Goal: Task Accomplishment & Management: Manage account settings

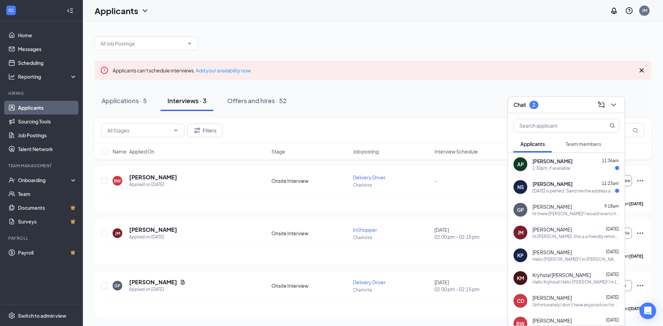
click at [564, 166] on div "1:30pm, if available." at bounding box center [551, 168] width 39 height 6
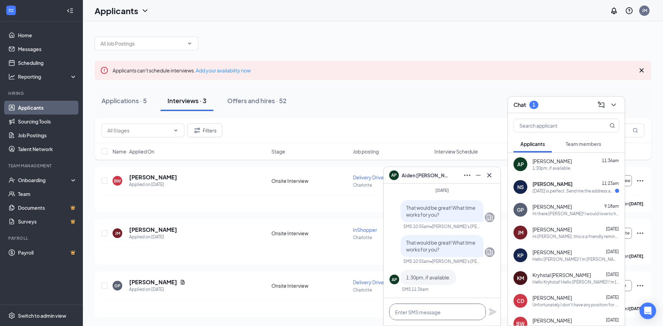
click at [444, 313] on textarea at bounding box center [437, 312] width 97 height 17
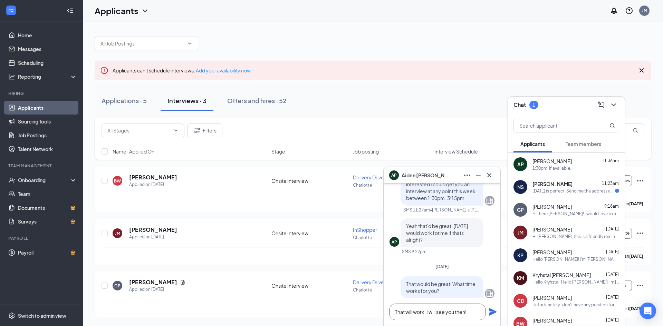
scroll to position [-104, 0]
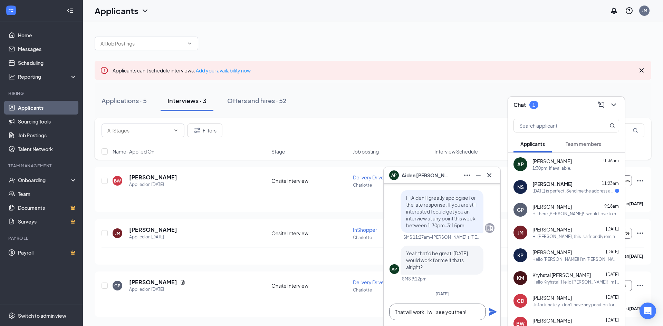
type textarea "That will work. I will see you then!"
click at [490, 310] on icon "Plane" at bounding box center [493, 312] width 8 height 8
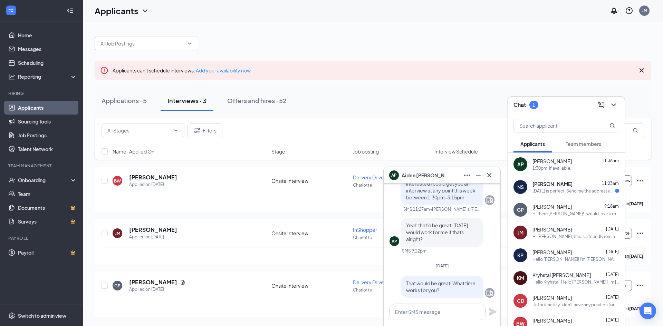
scroll to position [-138, 0]
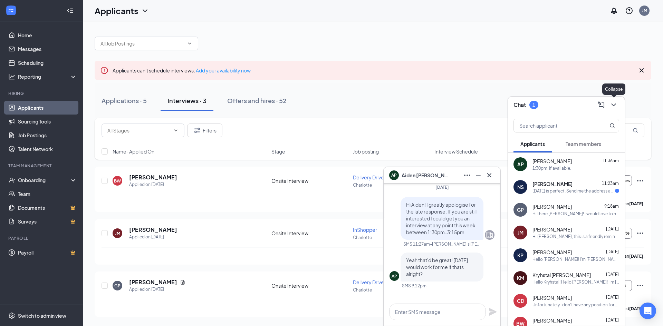
click at [615, 104] on icon "ChevronDown" at bounding box center [613, 105] width 4 height 3
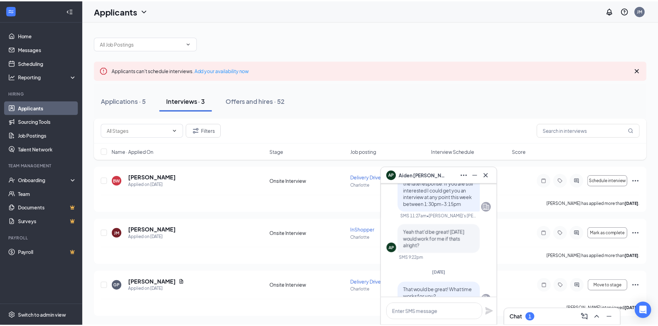
scroll to position [-173, 0]
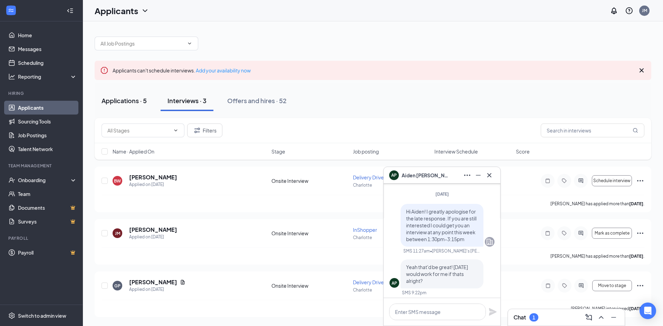
click at [131, 99] on div "Applications · 5" at bounding box center [124, 100] width 45 height 9
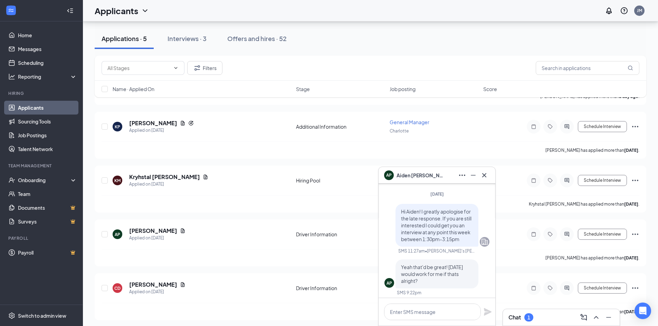
scroll to position [111, 0]
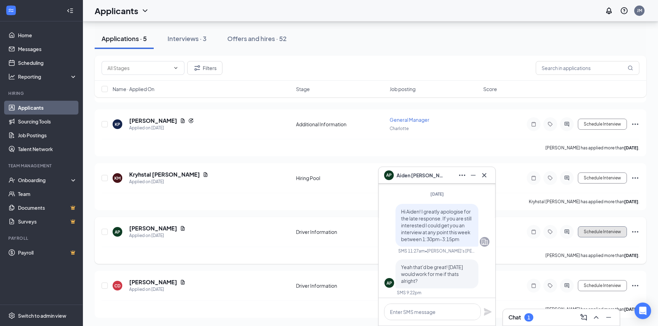
click at [616, 228] on button "Schedule Interview" at bounding box center [602, 232] width 49 height 11
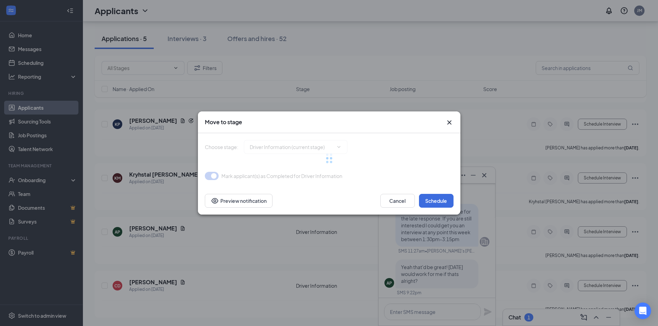
type input "Onsite Interview (next stage)"
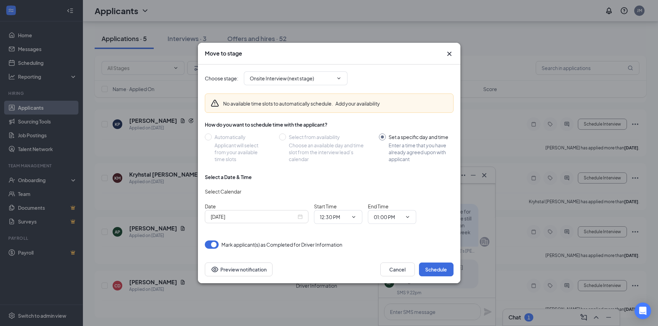
click at [302, 216] on div "[DATE]" at bounding box center [257, 217] width 92 height 8
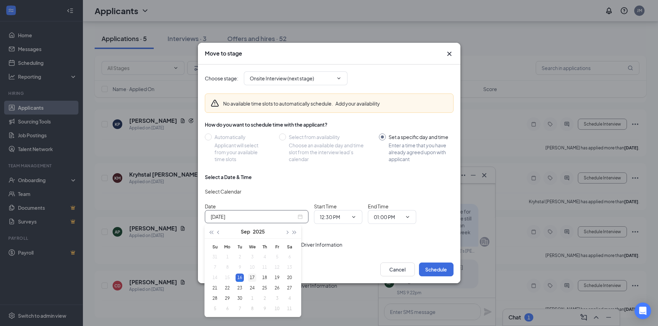
type input "[DATE]"
click at [255, 277] on div "17" at bounding box center [252, 278] width 8 height 8
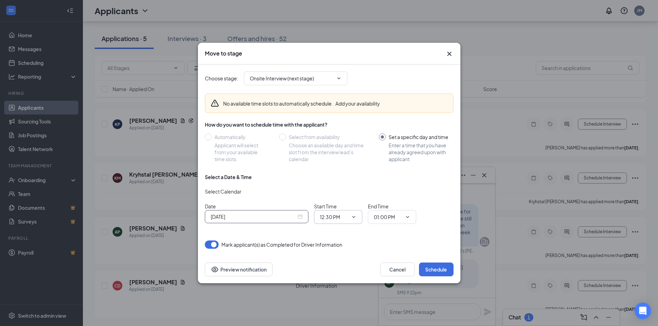
click at [342, 218] on input "12:30 PM" at bounding box center [334, 217] width 28 height 8
click at [344, 207] on div "01:30 AM" at bounding box center [344, 212] width 48 height 16
click at [382, 218] on input "01:00 PM" at bounding box center [388, 217] width 28 height 8
click at [356, 219] on icon "ChevronDown" at bounding box center [354, 217] width 6 height 6
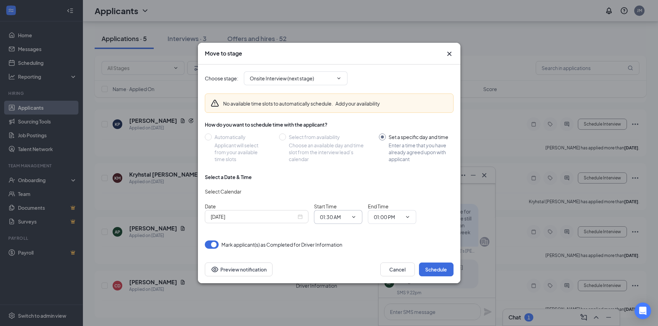
click at [352, 214] on span "01:30 AM 12:00 AM 12:15 AM 12:30 AM 12:45 AM 01:00 AM 01:15 AM 01:30 AM 01:45 A…" at bounding box center [338, 217] width 48 height 14
click at [355, 218] on icon "ChevronDown" at bounding box center [354, 217] width 6 height 6
click at [338, 216] on input "01:30 AM" at bounding box center [334, 217] width 28 height 8
click at [351, 147] on div "12:30 AM" at bounding box center [343, 148] width 37 height 8
click at [352, 216] on icon "ChevronDown" at bounding box center [354, 217] width 6 height 6
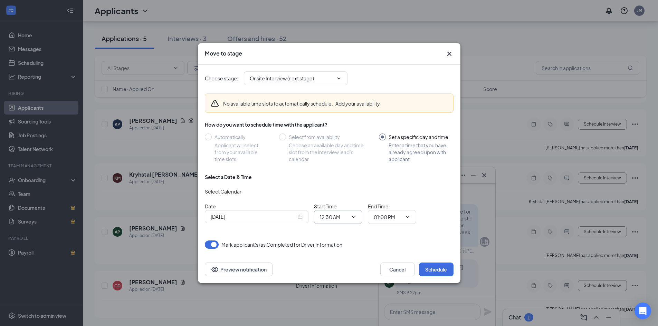
click at [354, 216] on icon "ChevronDown" at bounding box center [354, 217] width 6 height 6
click at [332, 215] on input "12:30 AM" at bounding box center [334, 217] width 28 height 8
click at [343, 147] on div "01:30 PM" at bounding box center [335, 146] width 20 height 8
type input "01:30 PM"
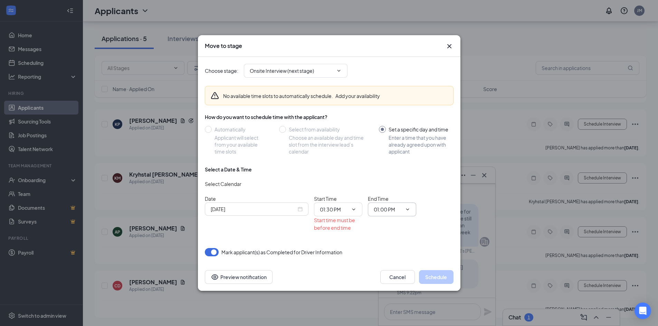
click at [405, 210] on icon "ChevronDown" at bounding box center [408, 210] width 6 height 6
click at [407, 209] on icon "ChevronDown" at bounding box center [408, 210] width 6 height 6
click at [392, 207] on input "01:00 PM" at bounding box center [388, 210] width 28 height 8
click at [400, 119] on div "01:45 PM" at bounding box center [389, 119] width 20 height 8
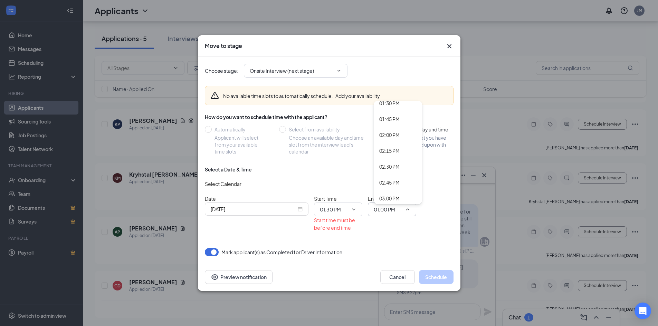
type input "01:45 PM"
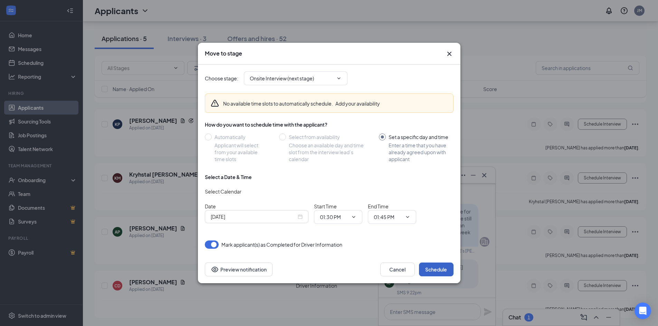
click at [440, 267] on button "Schedule" at bounding box center [436, 270] width 35 height 14
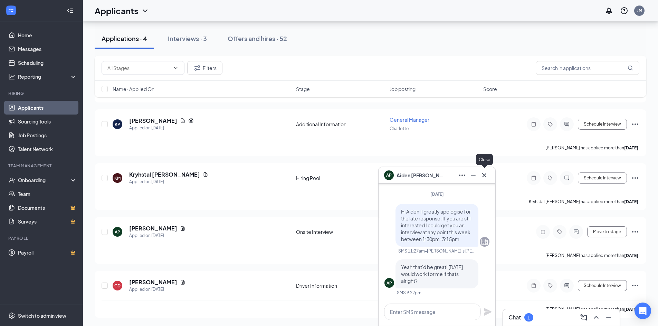
click at [484, 178] on icon "Cross" at bounding box center [484, 175] width 8 height 8
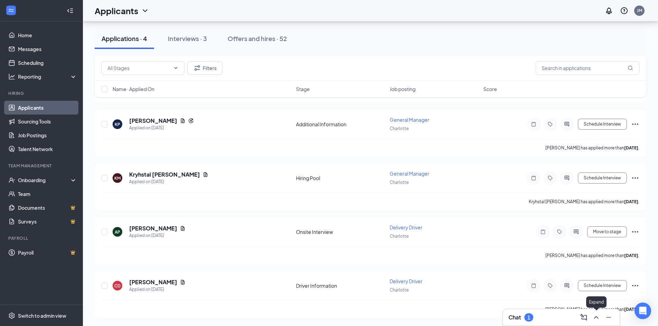
click at [596, 319] on icon "ChevronUp" at bounding box center [596, 318] width 8 height 8
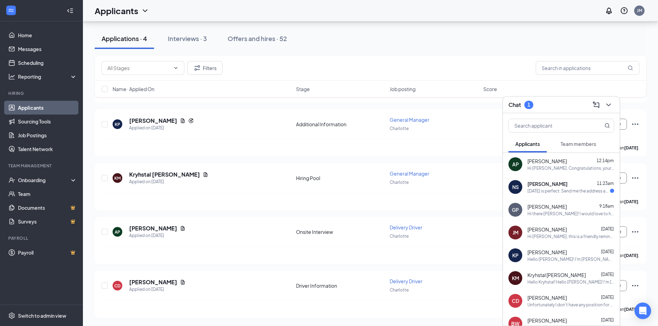
click at [565, 194] on div "NS [PERSON_NAME] 11:23am [DATE] is perfect. Send me the address and I can be th…" at bounding box center [561, 187] width 117 height 23
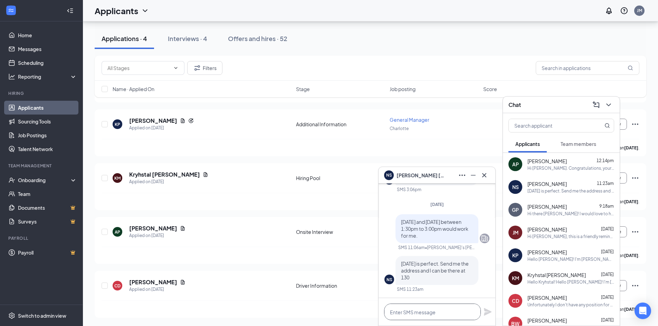
click at [432, 311] on textarea at bounding box center [432, 312] width 97 height 17
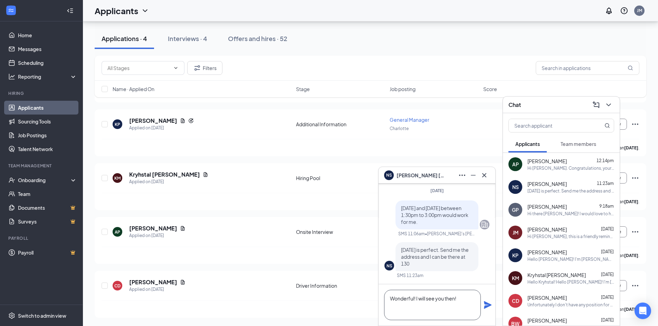
click at [412, 313] on textarea "Wonderful! I will see you then!" at bounding box center [432, 305] width 97 height 30
paste textarea "10:00-4:00 [PERSON_NAME] 11:00-4:30 Kalesheyia"
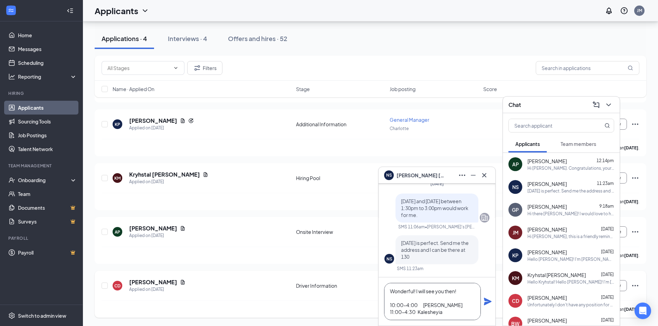
drag, startPoint x: 450, startPoint y: 311, endPoint x: 369, endPoint y: 308, distance: 80.5
click at [369, 308] on div "NS [PERSON_NAME] NS [PERSON_NAME] Applicant General Manager • Charlotte [DATE] …" at bounding box center [370, 118] width 575 height 416
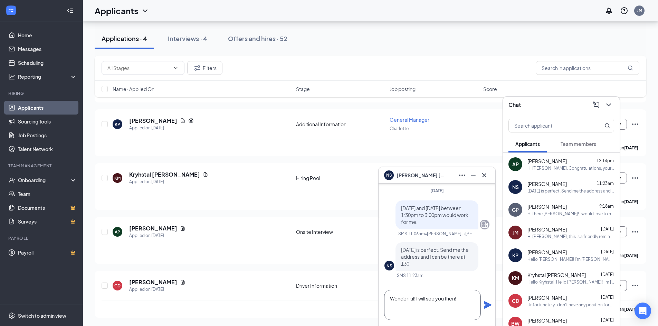
click at [403, 313] on textarea "Wonderful! I will see you then!" at bounding box center [432, 305] width 97 height 30
paste textarea "[STREET_ADDRESS]"
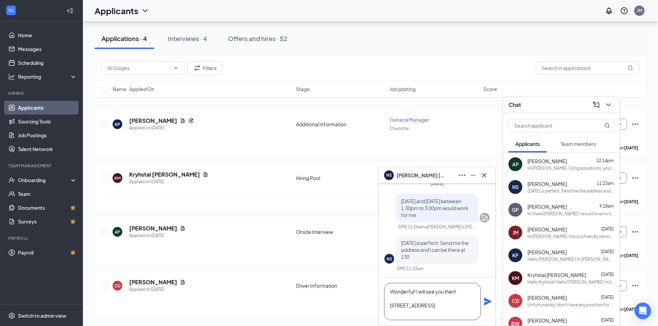
click at [403, 298] on textarea "Wonderful! I will see you then! [STREET_ADDRESS]" at bounding box center [432, 301] width 97 height 37
type textarea "Wonderful! I will see you then! Here is the address: [STREET_ADDRESS]"
click at [489, 302] on icon "Plane" at bounding box center [488, 302] width 8 height 8
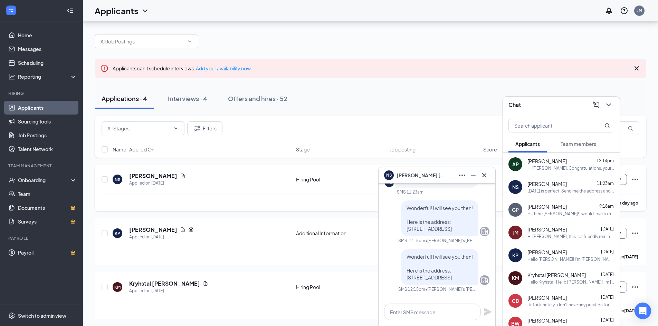
scroll to position [0, 0]
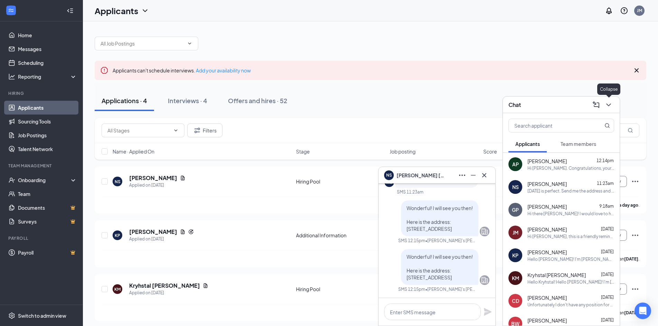
click at [609, 105] on icon "ChevronDown" at bounding box center [608, 105] width 4 height 3
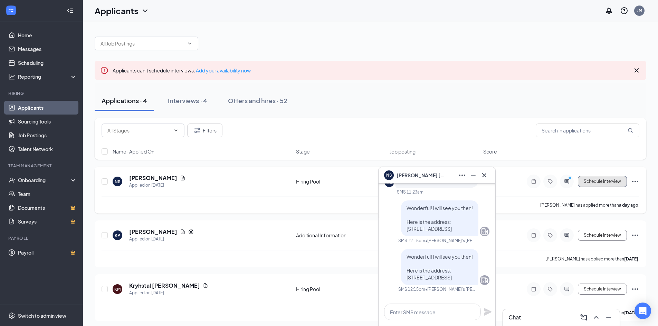
click at [602, 178] on button "Schedule Interview" at bounding box center [602, 181] width 49 height 11
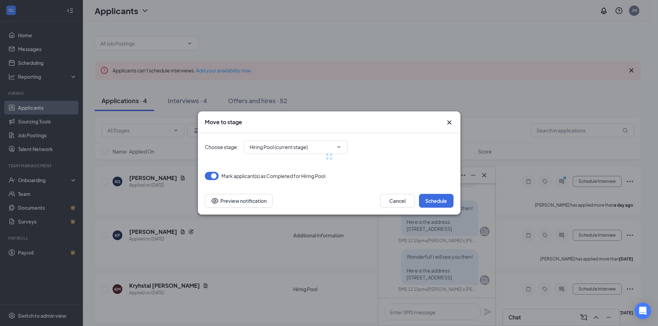
type input "Onsite Interview (next stage)"
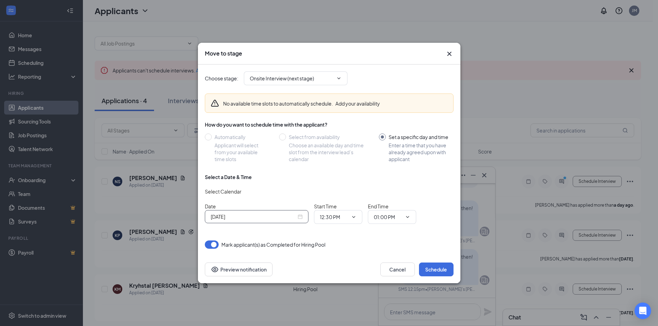
click at [303, 219] on div "[DATE]" at bounding box center [257, 216] width 104 height 13
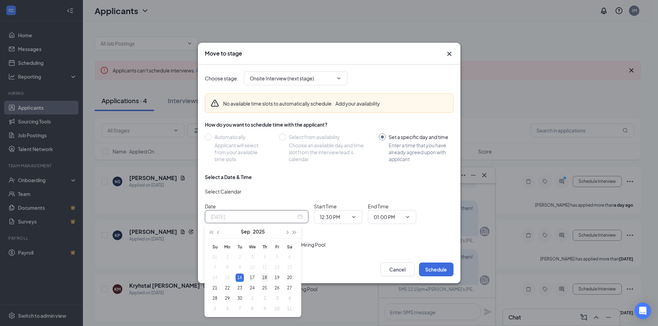
type input "[DATE]"
click at [265, 276] on div "18" at bounding box center [264, 278] width 8 height 8
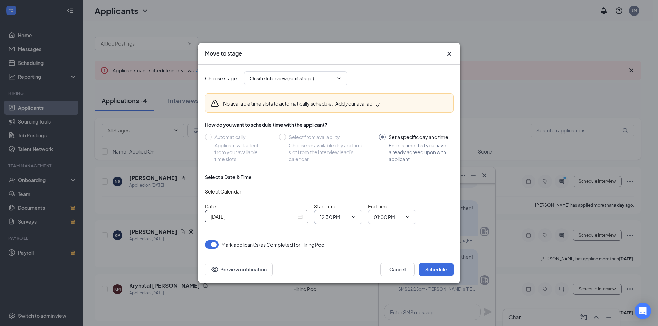
click at [352, 215] on icon "ChevronDown" at bounding box center [354, 217] width 6 height 6
click at [407, 216] on icon "ChevronDown" at bounding box center [408, 217] width 6 height 6
click at [390, 216] on input "01:00 PM" at bounding box center [388, 217] width 28 height 8
click at [395, 161] on div "01:45 PM" at bounding box center [389, 161] width 20 height 8
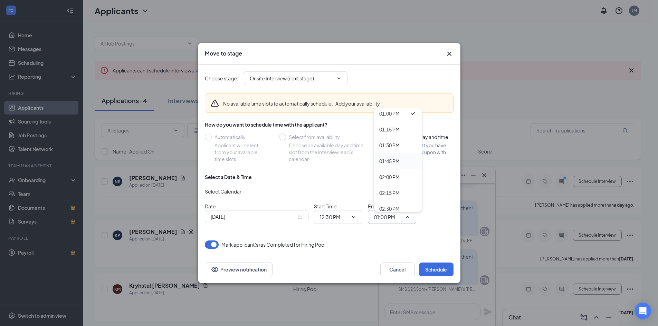
type input "01:45 PM"
click at [348, 216] on input "12:30 PM" at bounding box center [334, 217] width 28 height 8
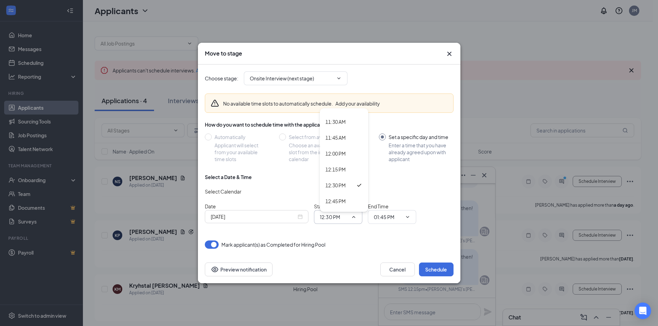
scroll to position [794, 0]
click at [342, 176] on div "01:30 PM" at bounding box center [344, 180] width 48 height 16
type input "01:30 PM"
click at [440, 269] on button "Schedule" at bounding box center [436, 270] width 35 height 14
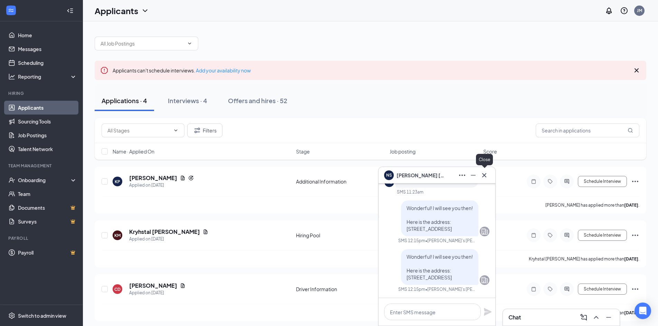
click at [486, 172] on icon "Cross" at bounding box center [484, 175] width 8 height 8
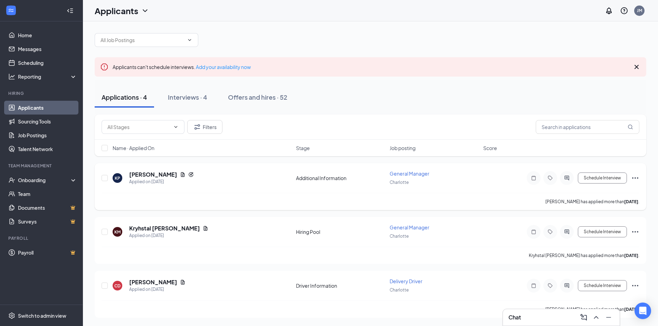
scroll to position [0, 0]
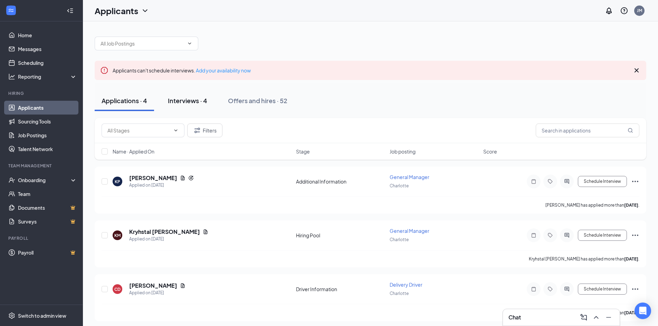
click at [186, 103] on div "Interviews · 4" at bounding box center [187, 100] width 39 height 9
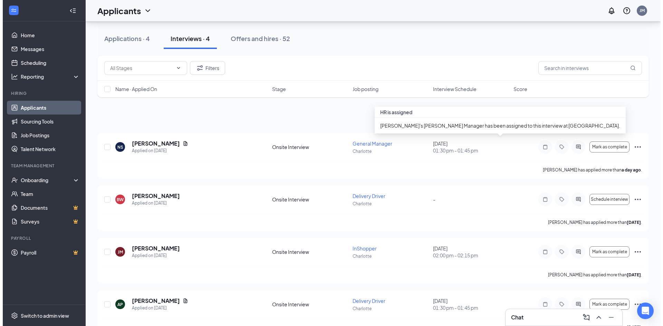
scroll to position [104, 0]
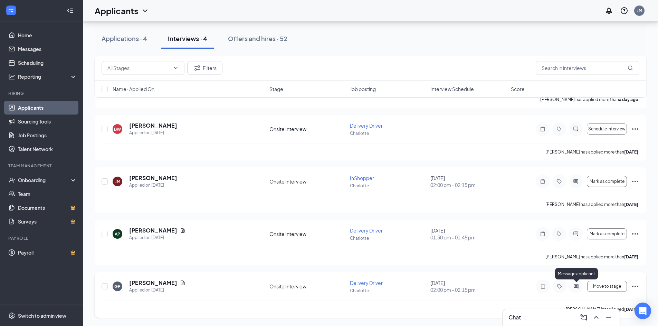
click at [574, 288] on icon "ActiveChat" at bounding box center [576, 287] width 8 height 6
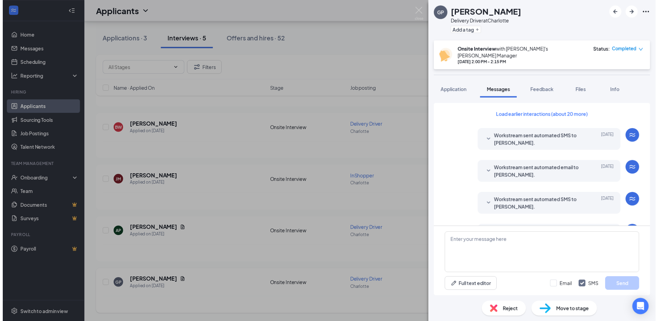
scroll to position [263, 0]
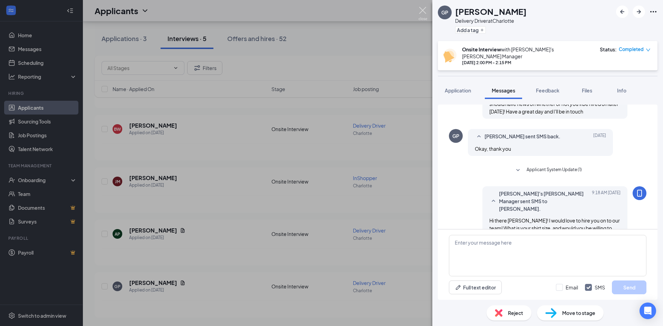
click at [425, 10] on img at bounding box center [423, 13] width 9 height 13
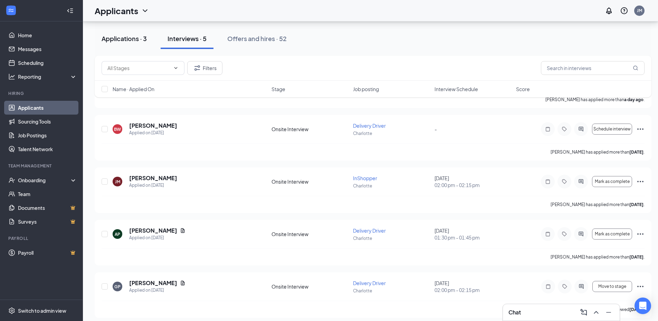
click at [121, 42] on div "Applications · 3" at bounding box center [124, 38] width 45 height 9
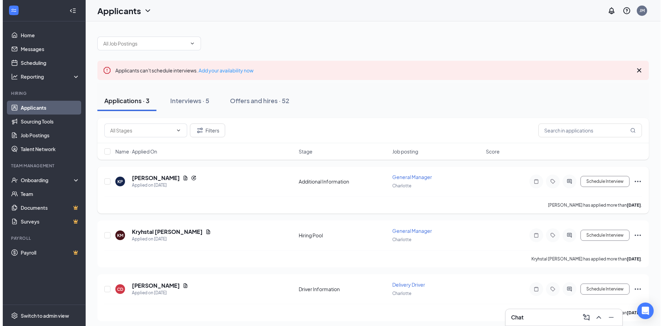
scroll to position [3, 0]
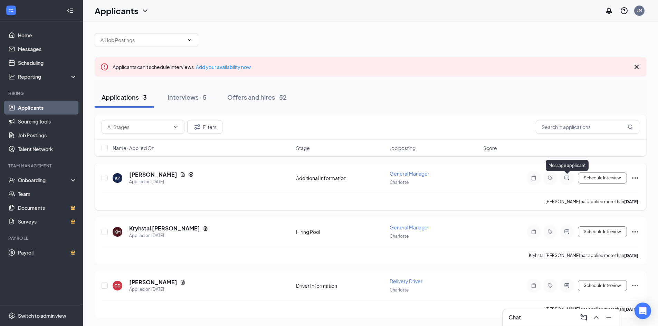
click at [569, 178] on icon "ActiveChat" at bounding box center [567, 178] width 8 height 6
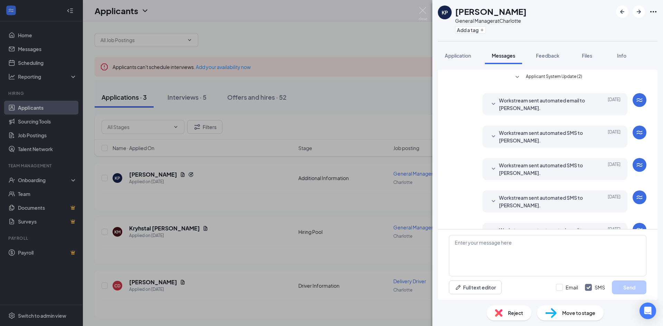
scroll to position [162, 0]
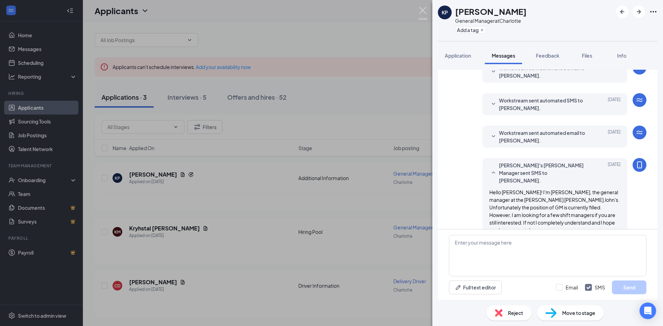
click at [423, 11] on img at bounding box center [423, 13] width 9 height 13
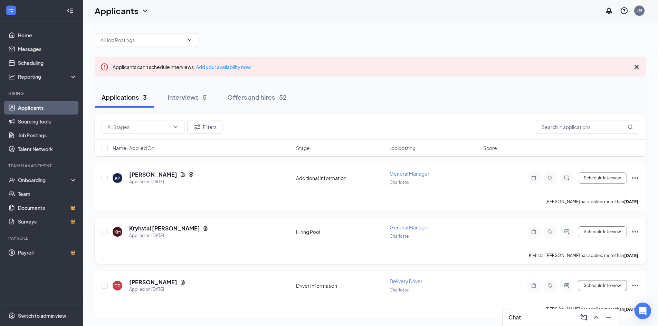
click at [568, 235] on div at bounding box center [567, 232] width 14 height 14
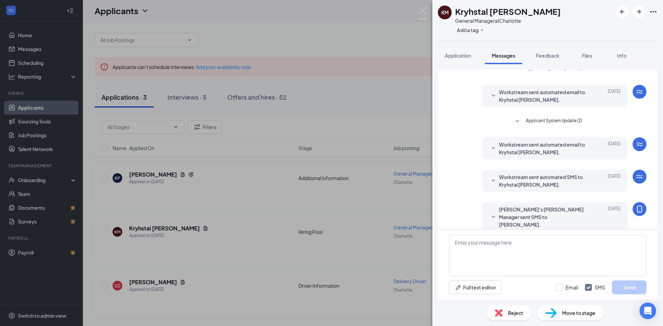
scroll to position [140, 0]
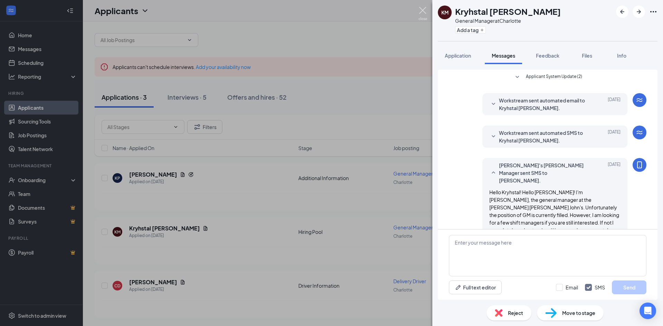
click at [423, 9] on img at bounding box center [423, 13] width 9 height 13
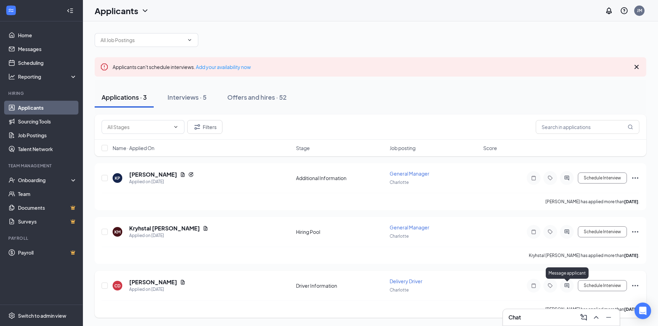
click at [564, 287] on icon "ActiveChat" at bounding box center [567, 286] width 8 height 6
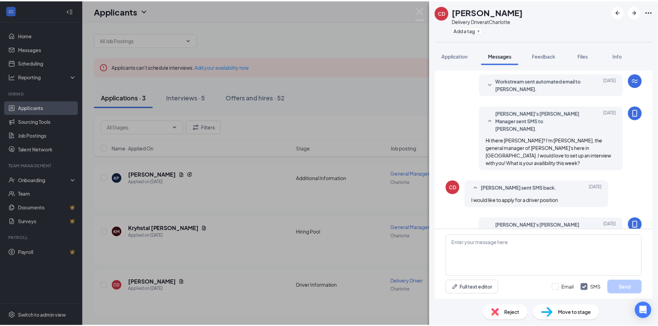
scroll to position [246, 0]
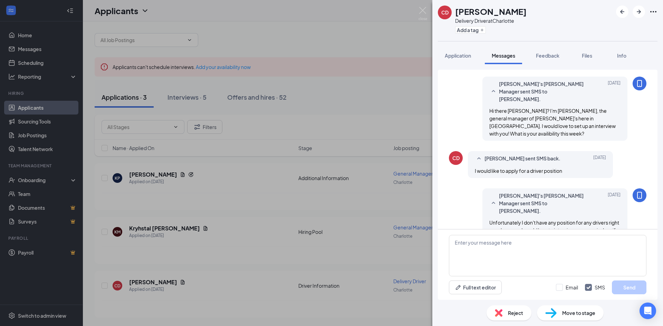
drag, startPoint x: 428, startPoint y: 9, endPoint x: 421, endPoint y: 2, distance: 9.8
click at [428, 9] on div "CD [PERSON_NAME] Delivery Driver at Charlotte Add a tag Application Messages Fe…" at bounding box center [331, 163] width 663 height 326
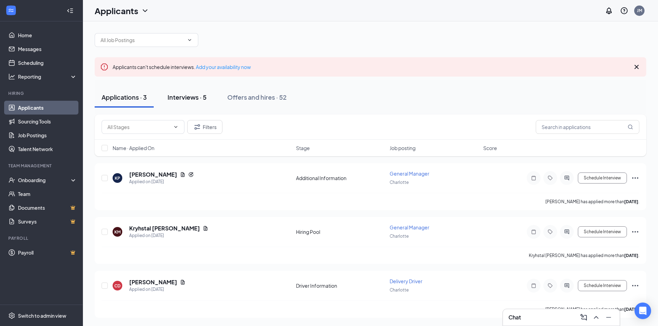
click at [172, 96] on div "Interviews · 5" at bounding box center [186, 97] width 39 height 9
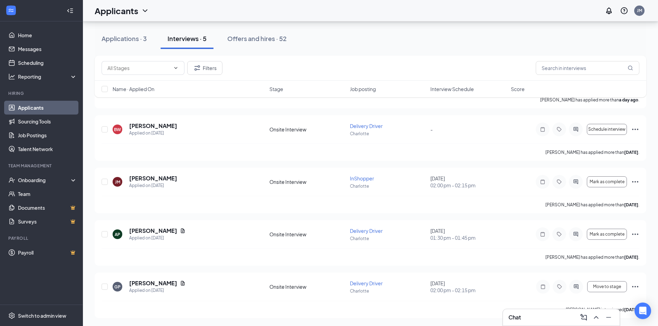
scroll to position [104, 0]
